Goal: Find specific page/section: Find specific page/section

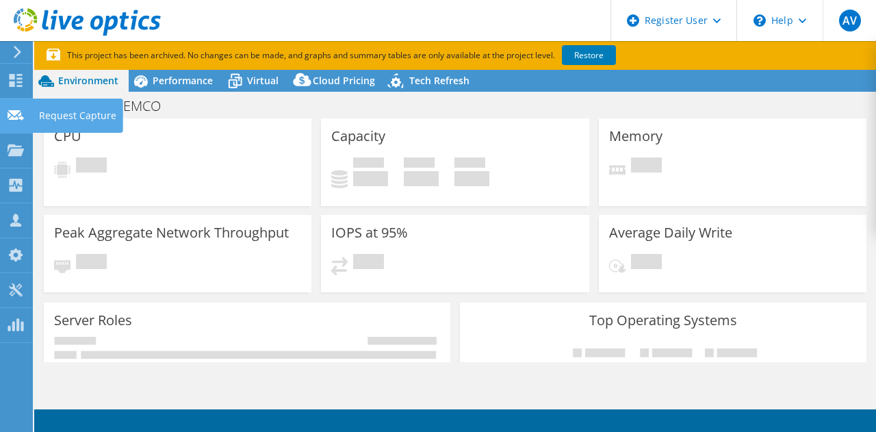
select select "Australia"
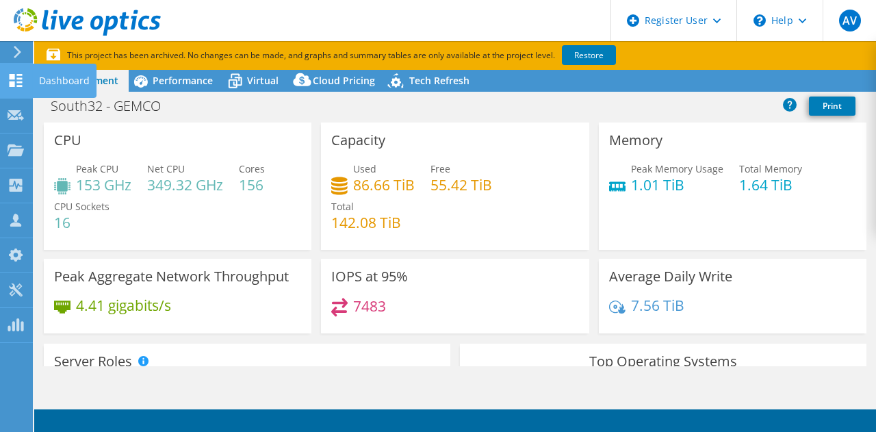
click at [15, 88] on div at bounding box center [16, 82] width 16 height 15
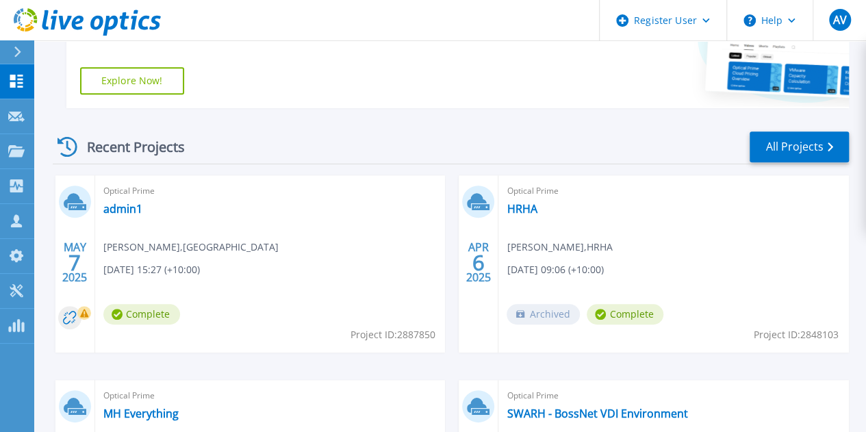
scroll to position [288, 0]
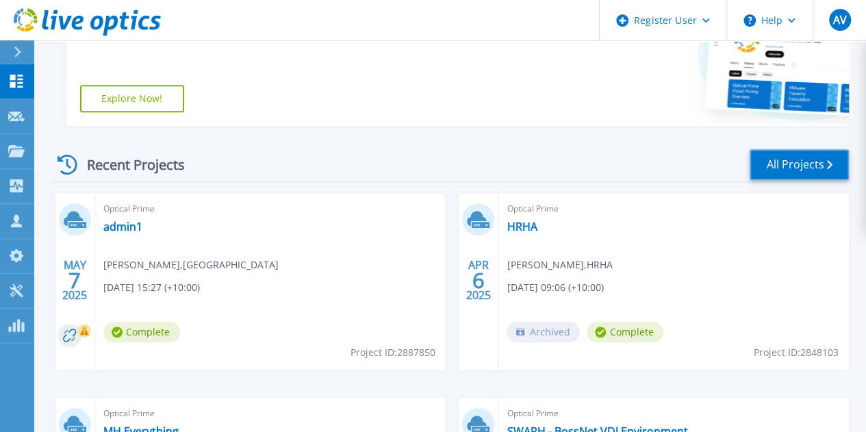
click at [780, 162] on link "All Projects" at bounding box center [799, 164] width 99 height 31
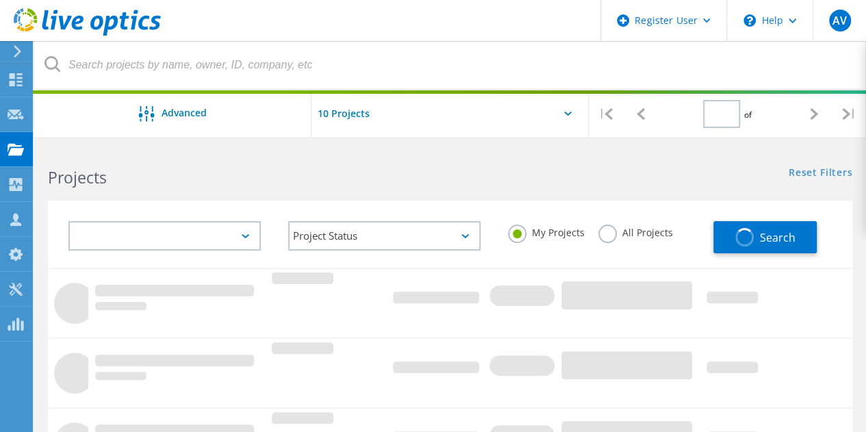
type input "1"
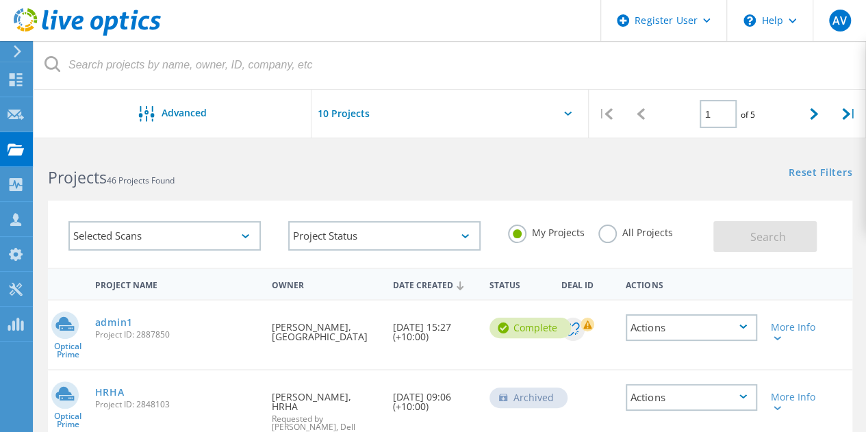
click at [604, 231] on label "All Projects" at bounding box center [635, 231] width 75 height 13
click at [0, 0] on input "All Projects" at bounding box center [0, 0] width 0 height 0
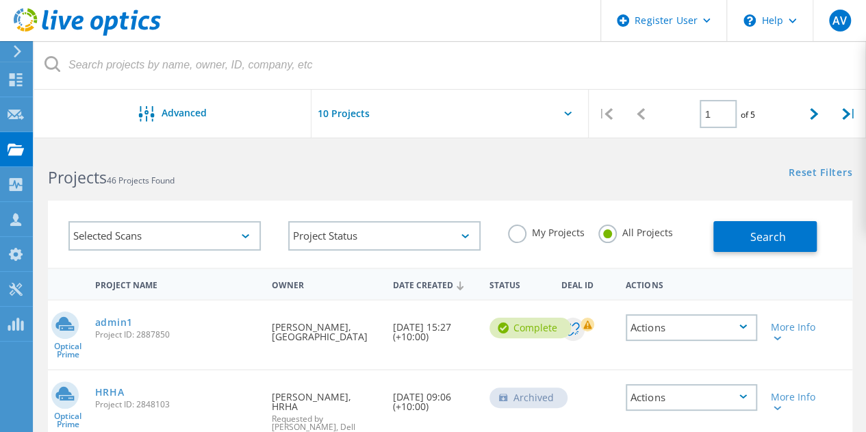
click at [229, 225] on div "Selected Scans" at bounding box center [164, 235] width 192 height 29
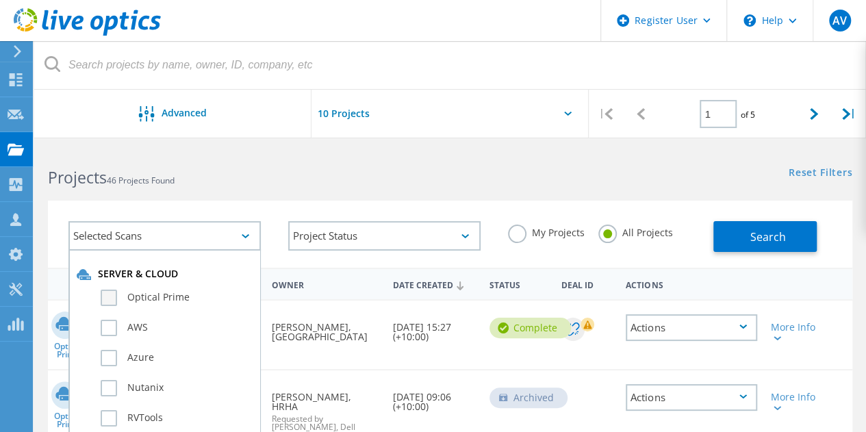
click at [176, 292] on label "Optical Prime" at bounding box center [177, 298] width 152 height 16
click at [0, 0] on input "Optical Prime" at bounding box center [0, 0] width 0 height 0
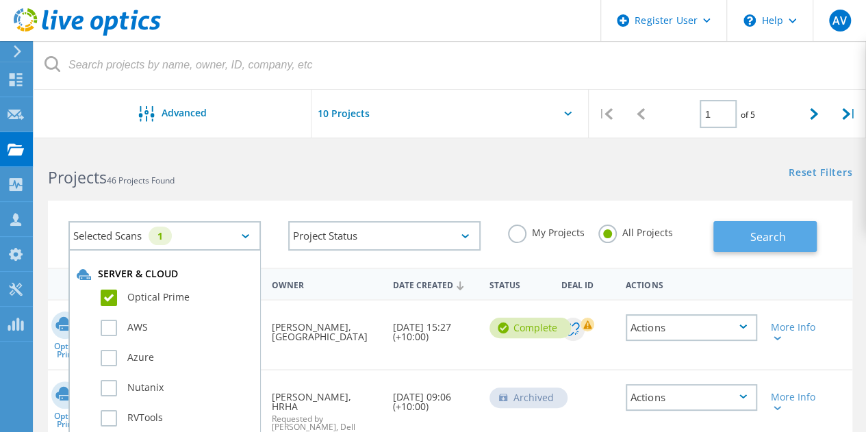
click at [744, 225] on button "Search" at bounding box center [764, 236] width 103 height 31
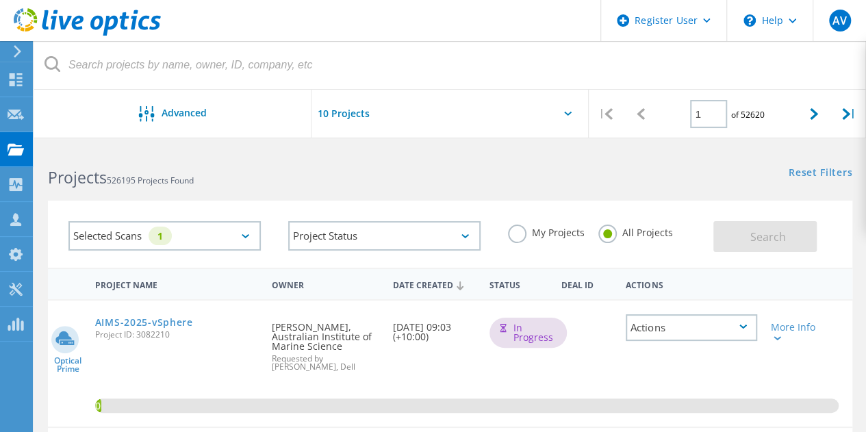
click at [511, 227] on label "My Projects" at bounding box center [546, 231] width 77 height 13
click at [0, 0] on input "My Projects" at bounding box center [0, 0] width 0 height 0
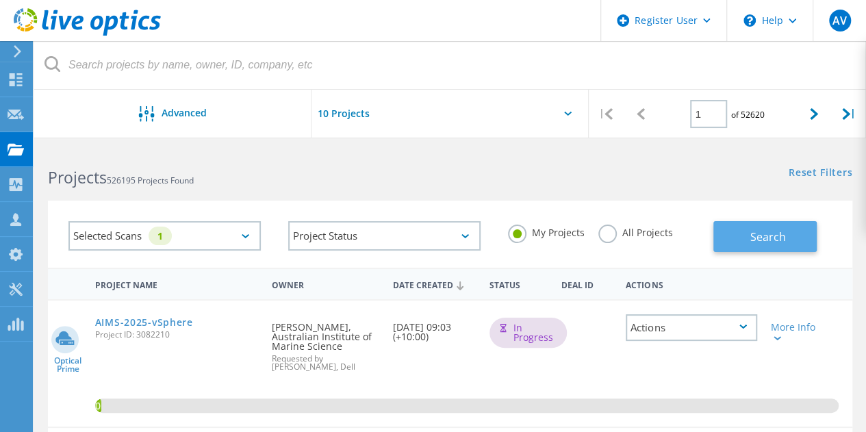
click at [723, 235] on button "Search" at bounding box center [764, 236] width 103 height 31
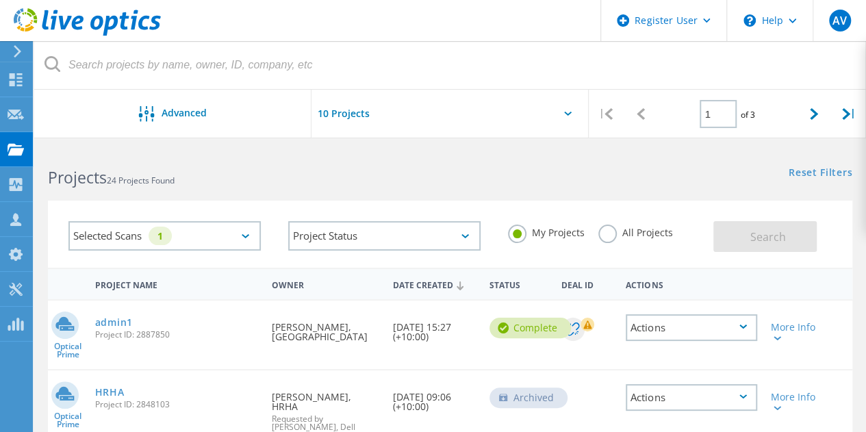
click at [484, 111] on div at bounding box center [449, 118] width 277 height 56
click at [568, 119] on div at bounding box center [449, 118] width 277 height 56
click at [567, 113] on icon at bounding box center [568, 114] width 8 height 4
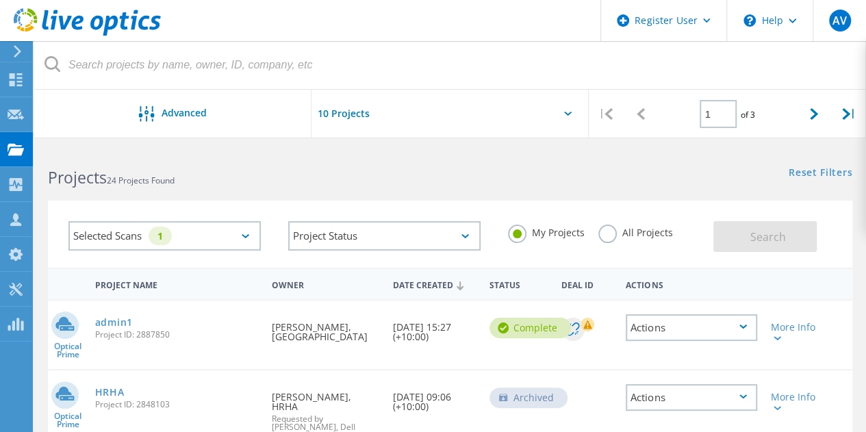
click at [567, 113] on icon at bounding box center [568, 114] width 8 height 4
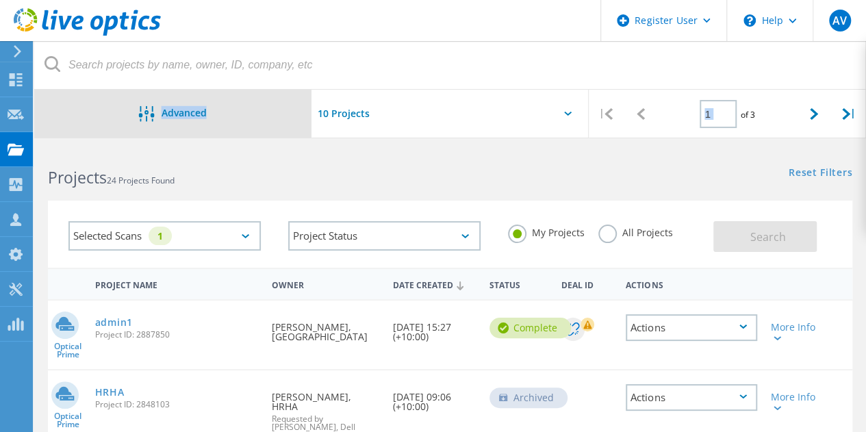
drag, startPoint x: 567, startPoint y: 113, endPoint x: 244, endPoint y: 105, distance: 323.9
click at [244, 105] on div "Advanced | 1 of 3 |" at bounding box center [450, 89] width 832 height 97
click at [244, 106] on div "Advanced" at bounding box center [172, 114] width 277 height 17
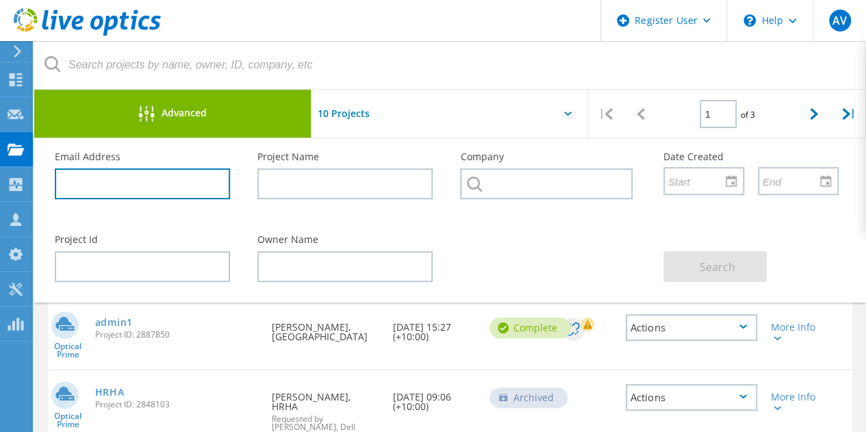
click at [166, 189] on input "text" at bounding box center [142, 183] width 175 height 31
click at [79, 187] on input "text" at bounding box center [142, 183] width 175 height 31
paste input "Scott.Wright@pyrenees.vic.gov.au"
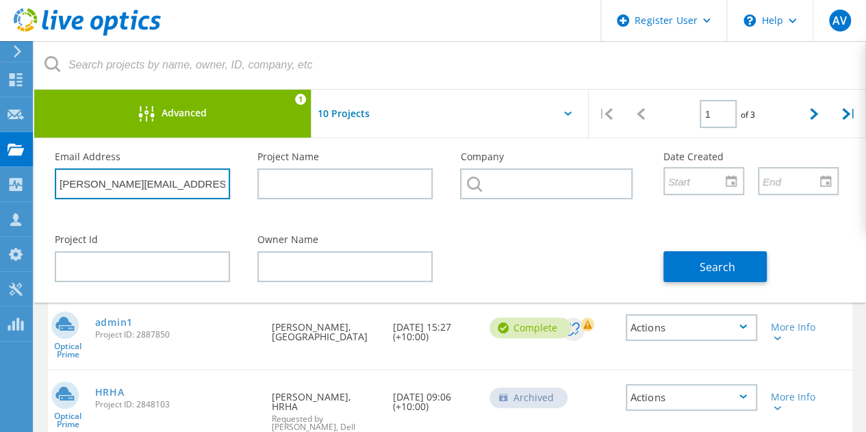
type input "Scott.Wright@pyrenees.vic.gov.au"
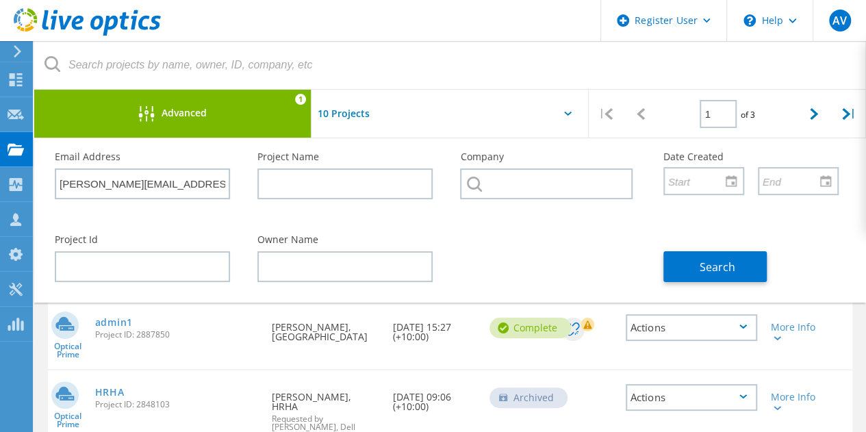
click at [709, 248] on div "Search" at bounding box center [751, 258] width 203 height 75
click at [703, 262] on span "Search" at bounding box center [718, 266] width 36 height 15
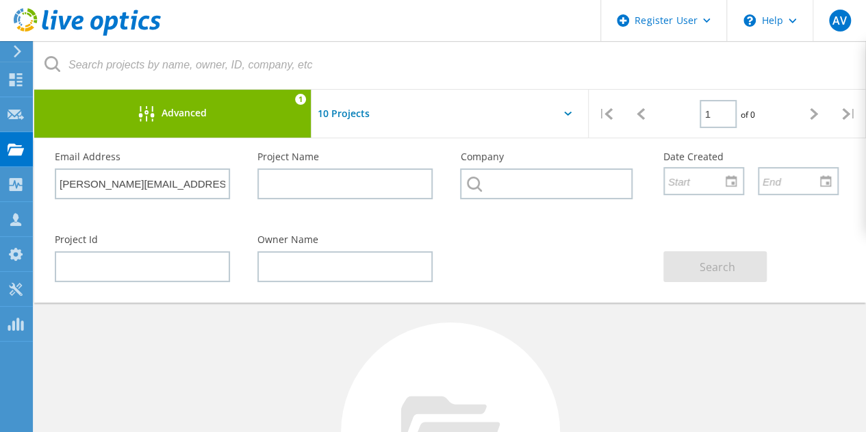
click at [194, 112] on span "Advanced" at bounding box center [184, 113] width 45 height 10
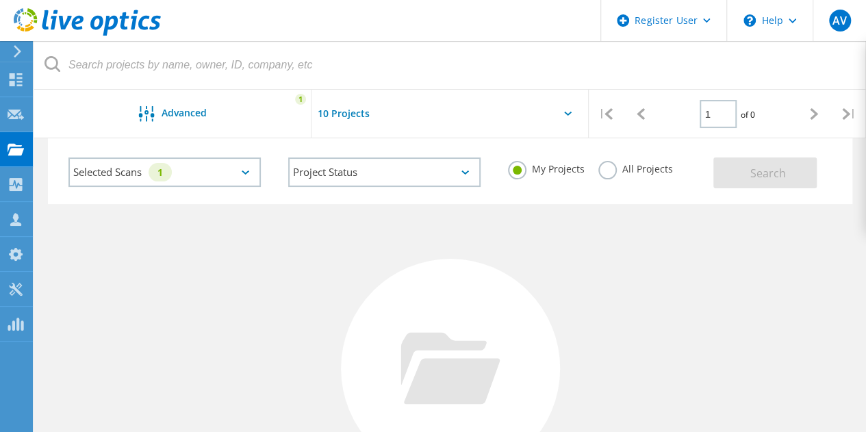
scroll to position [60, 0]
click at [604, 175] on label "All Projects" at bounding box center [635, 170] width 75 height 13
click at [0, 0] on input "All Projects" at bounding box center [0, 0] width 0 height 0
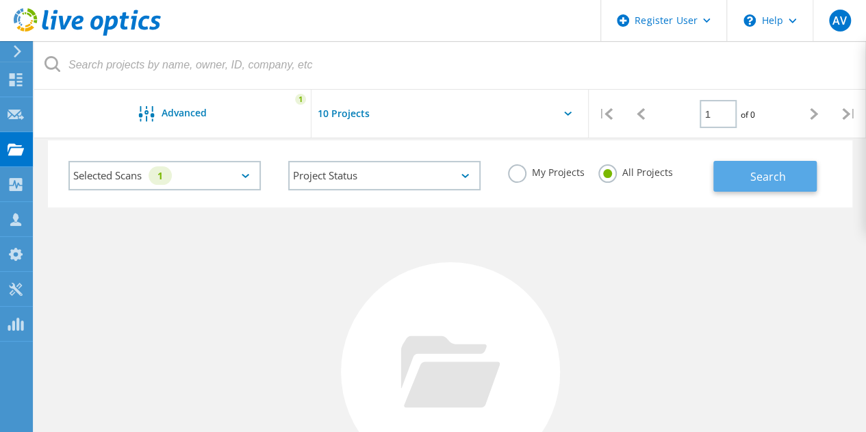
click at [753, 174] on span "Search" at bounding box center [768, 176] width 36 height 15
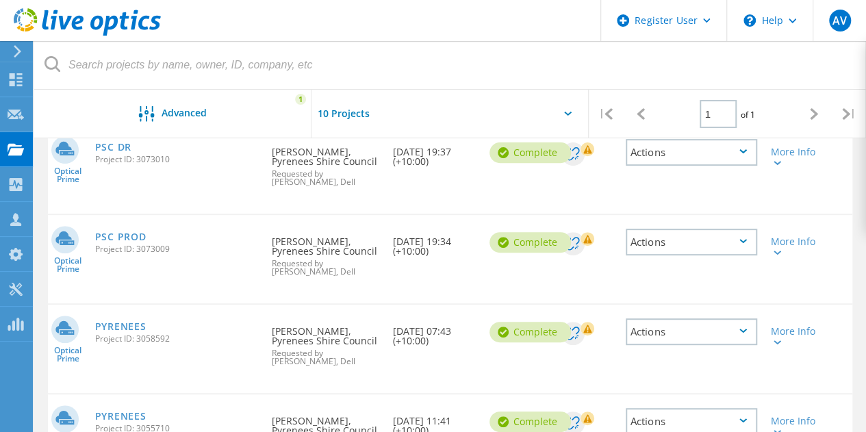
scroll to position [138, 0]
